Goal: Navigation & Orientation: Find specific page/section

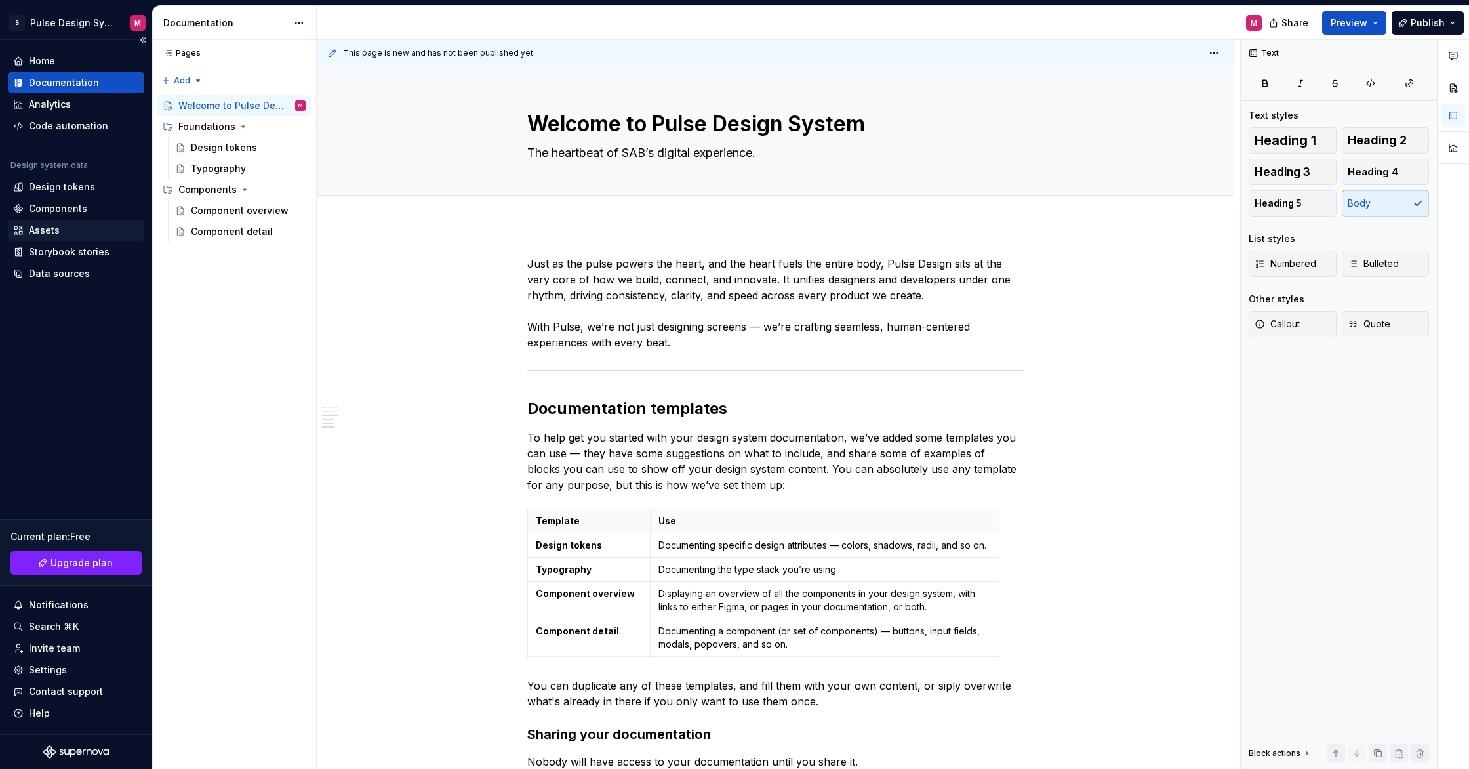
scroll to position [853, 0]
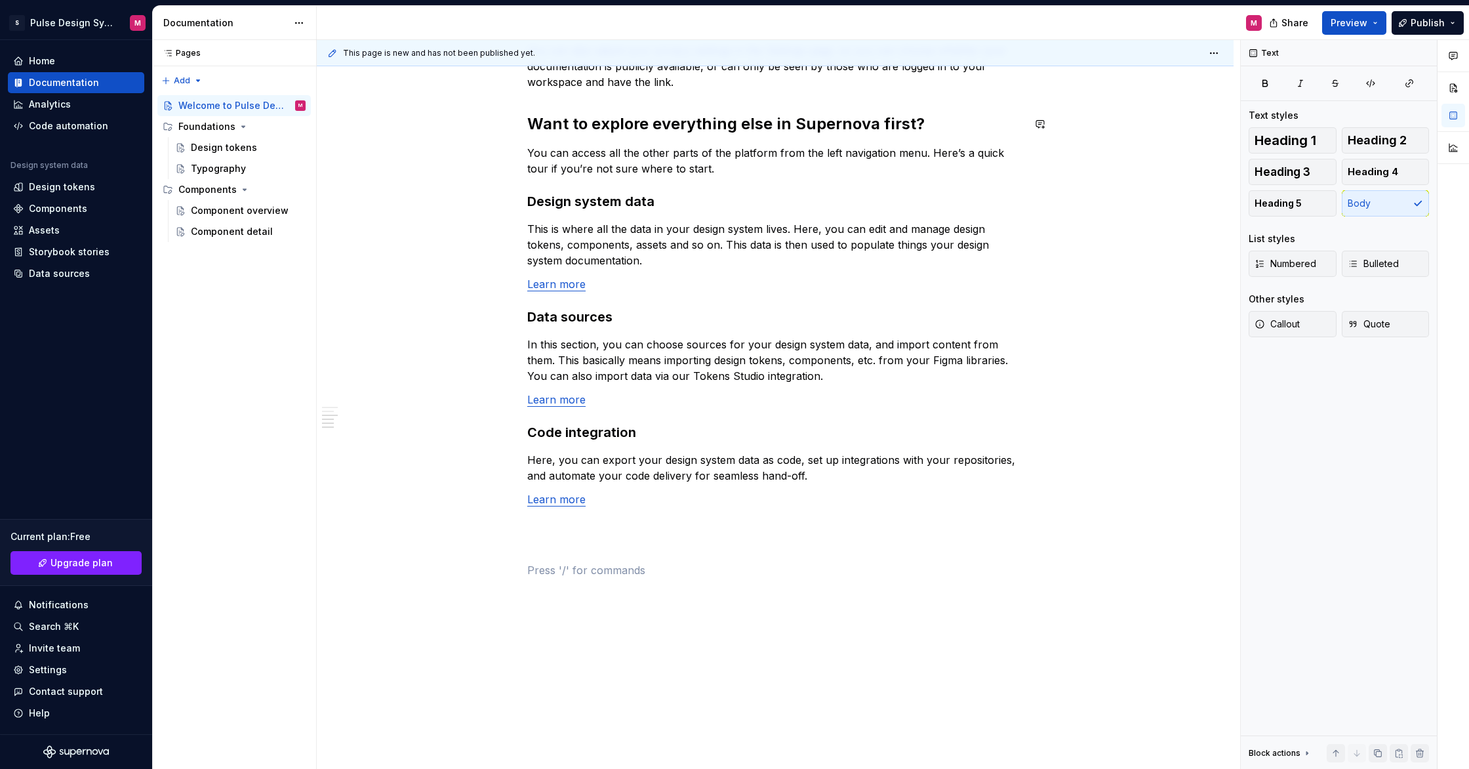
type textarea "*"
click at [64, 209] on div "Components" at bounding box center [58, 208] width 58 height 13
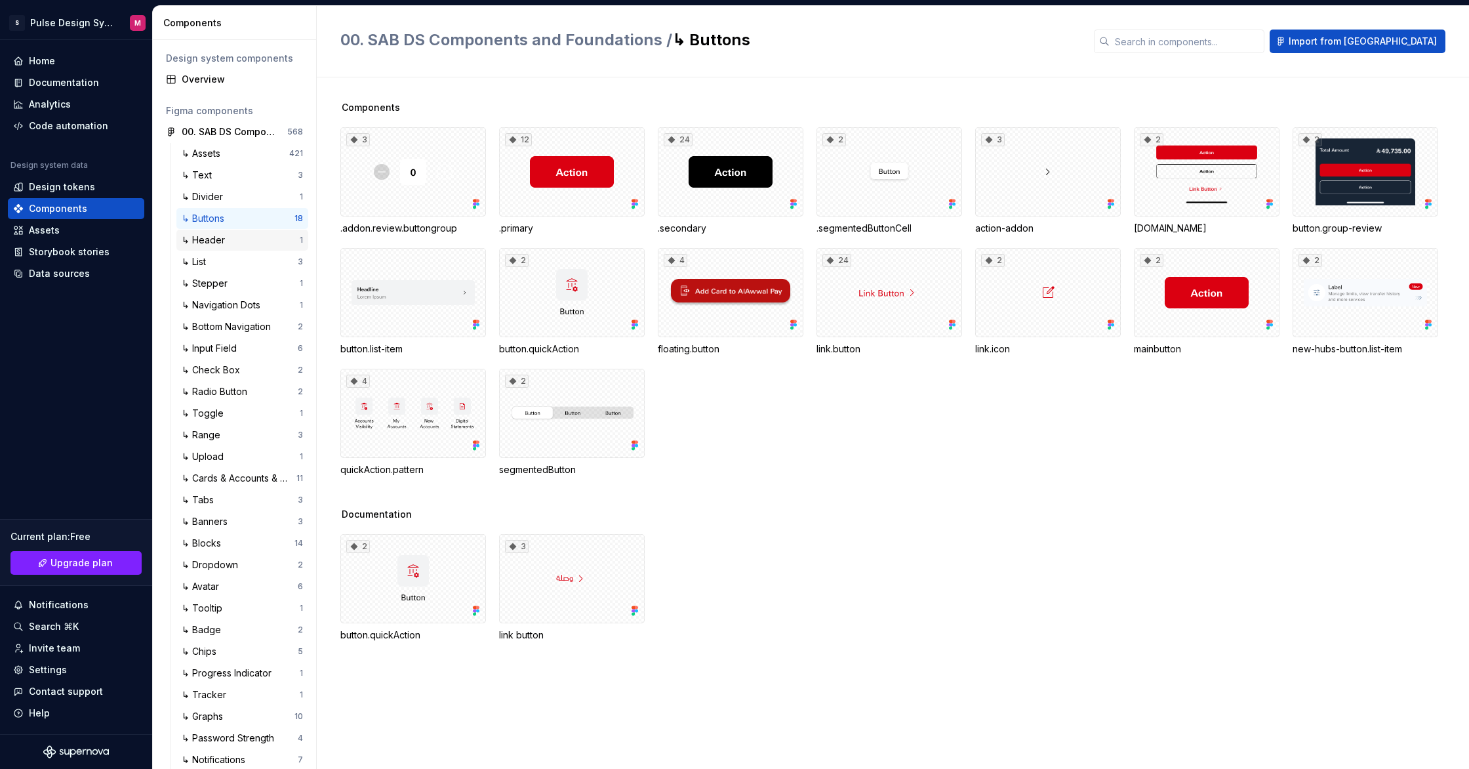
scroll to position [8, 0]
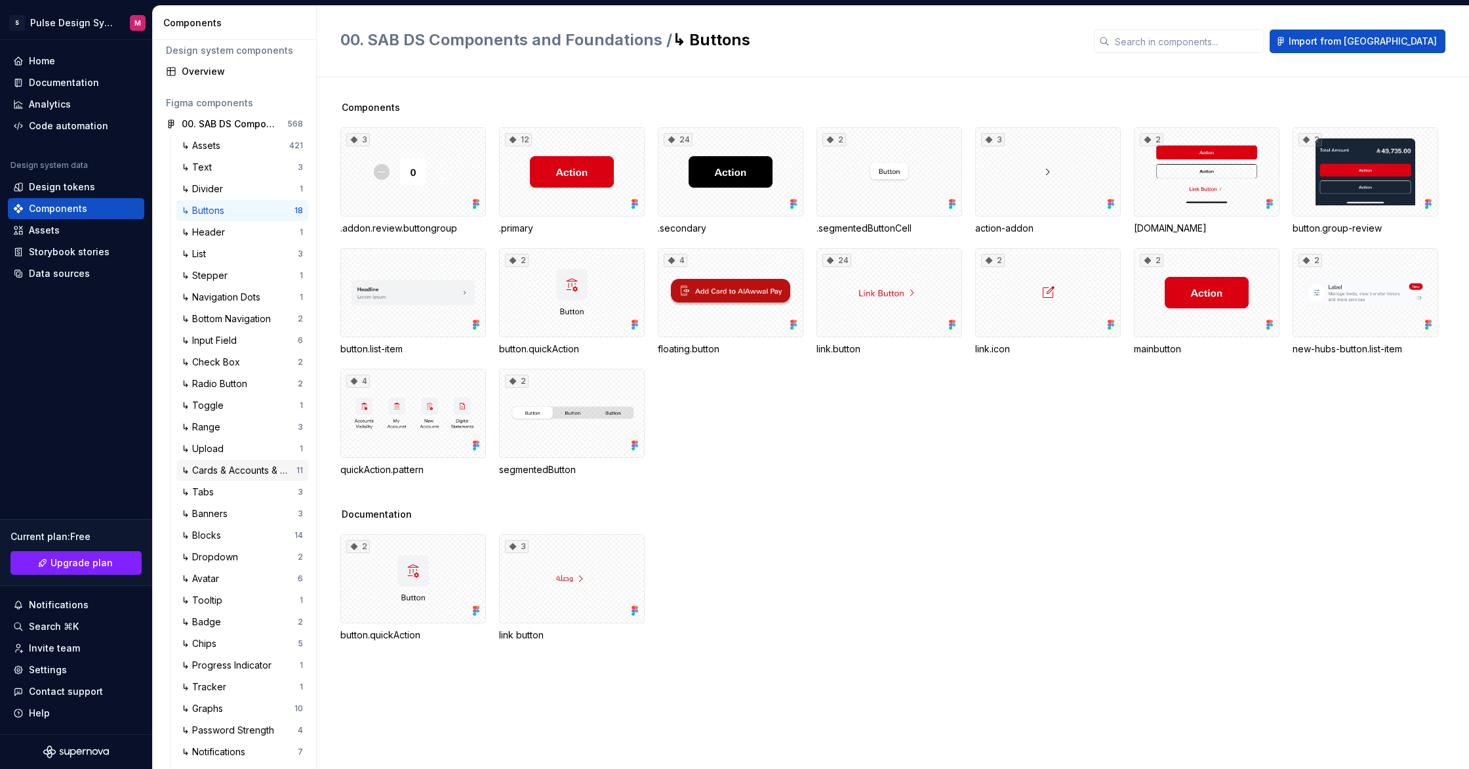
click at [249, 471] on div "↳ Cards & Accounts & Finance" at bounding box center [239, 470] width 115 height 13
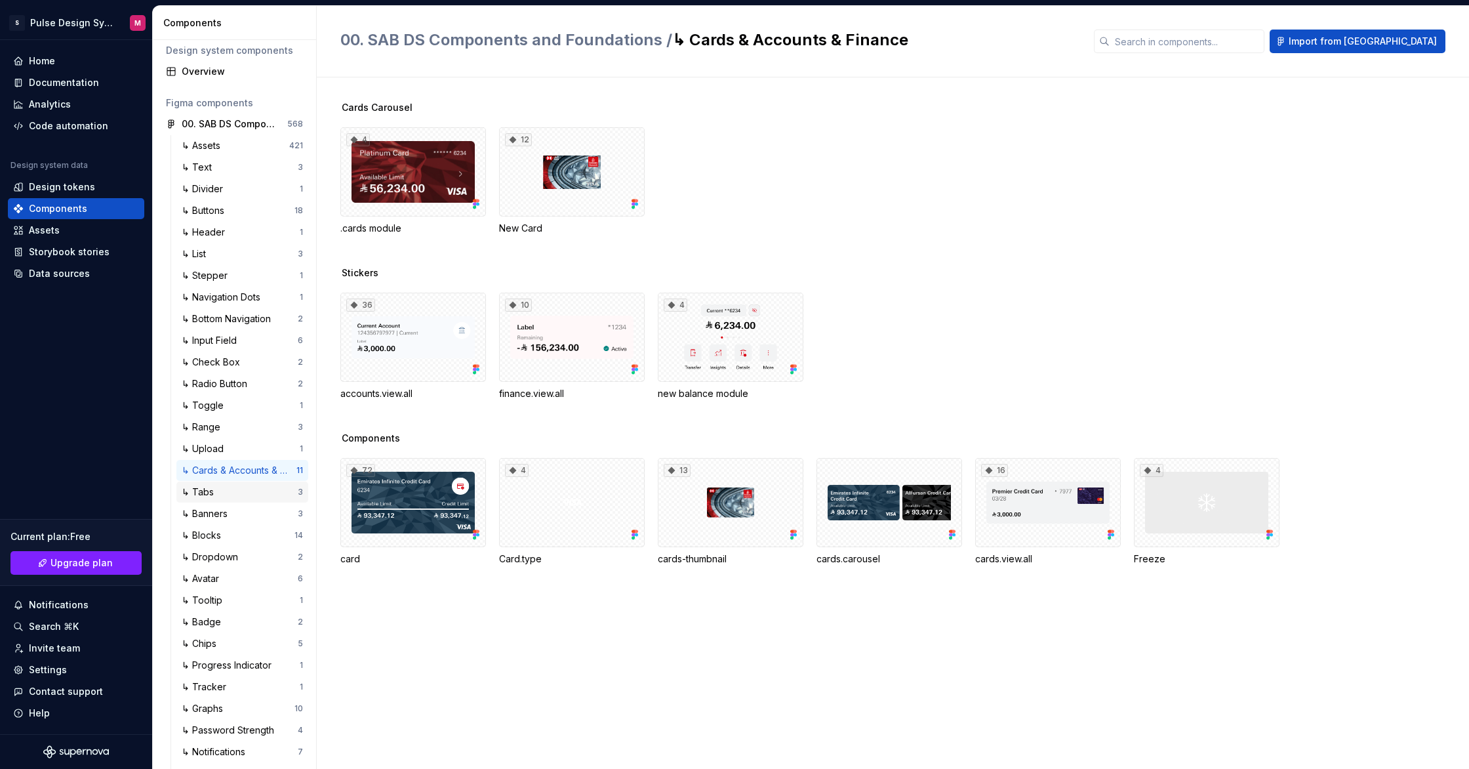
click at [231, 492] on div "↳ Tabs" at bounding box center [240, 491] width 116 height 13
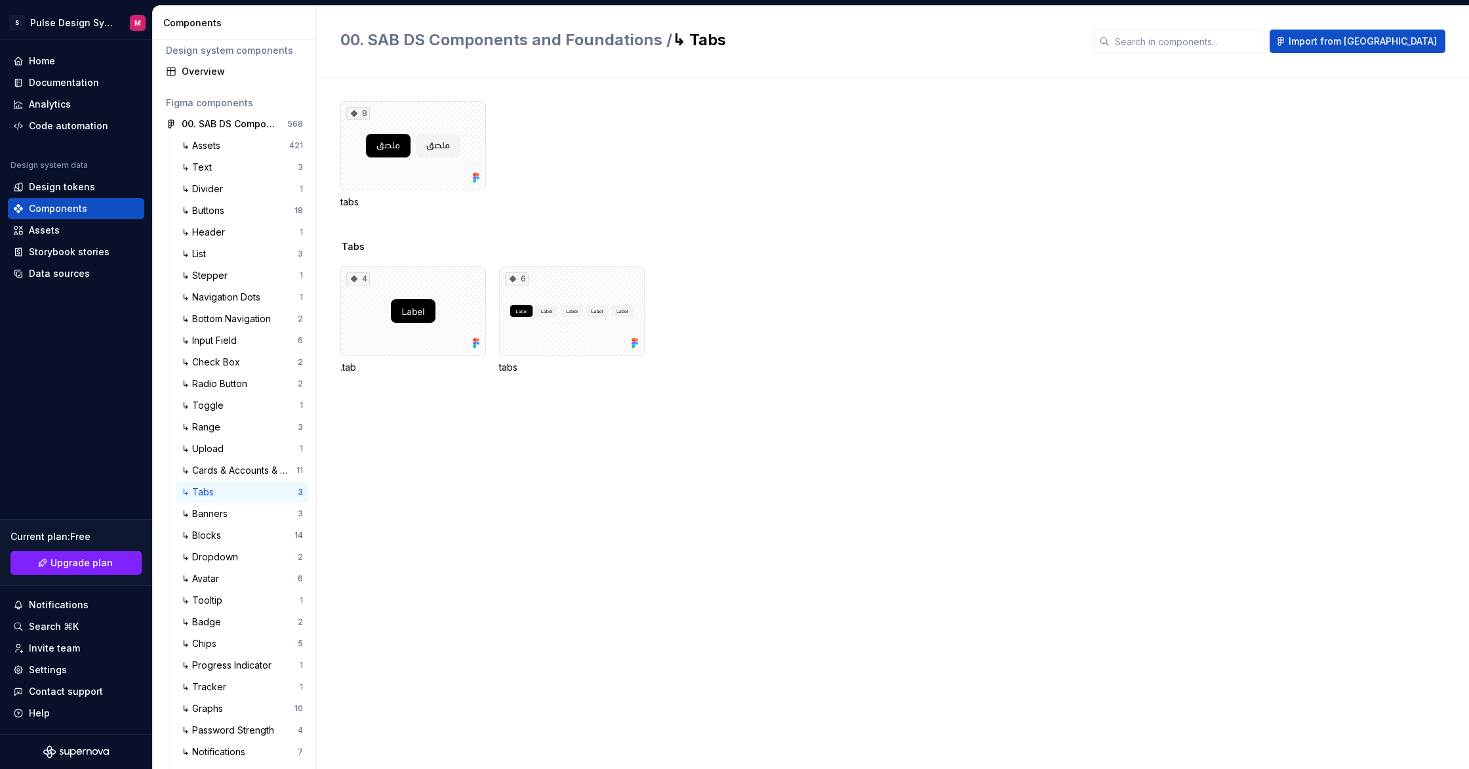
scroll to position [25, 0]
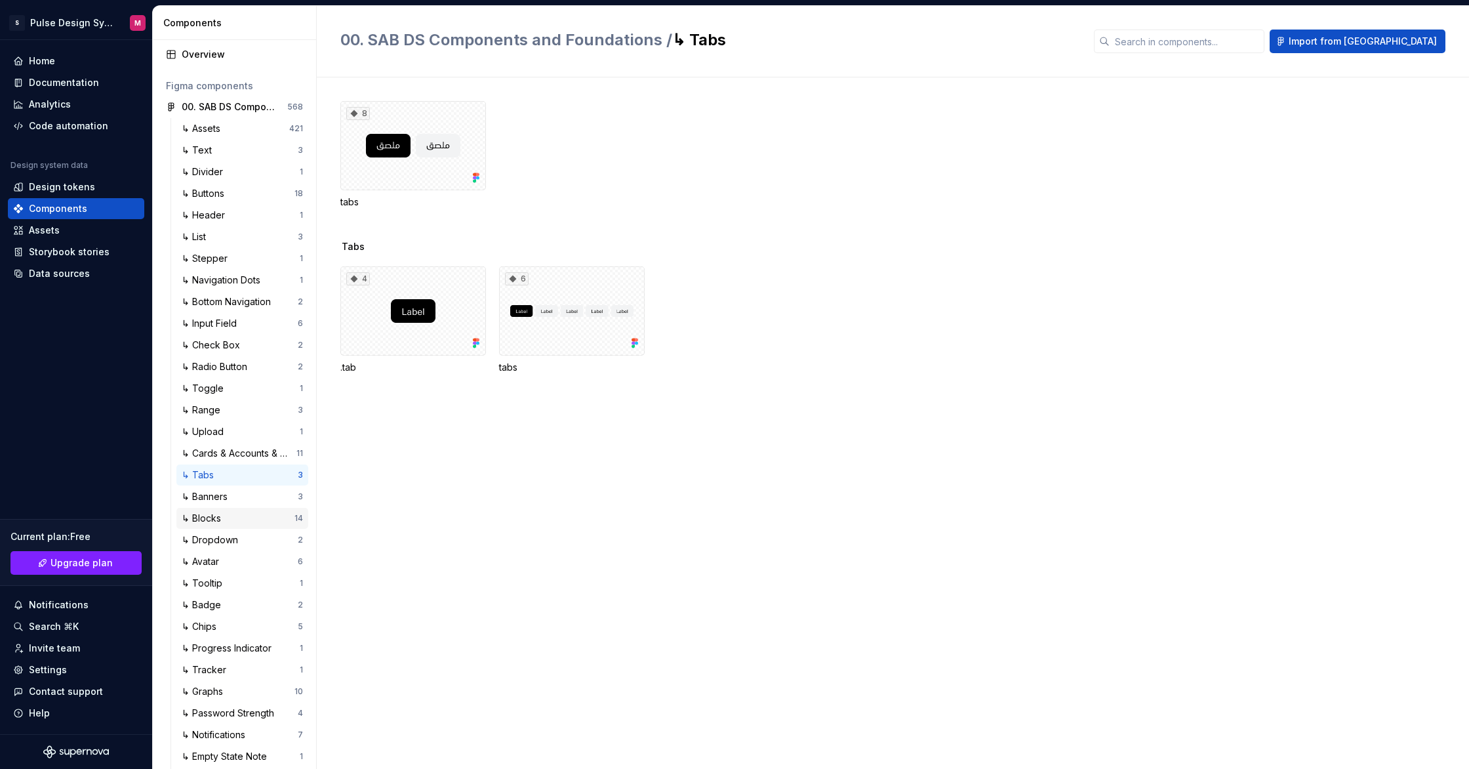
click at [224, 512] on div "↳ Blocks" at bounding box center [204, 518] width 45 height 13
